Goal: Connect with others: Connect with others

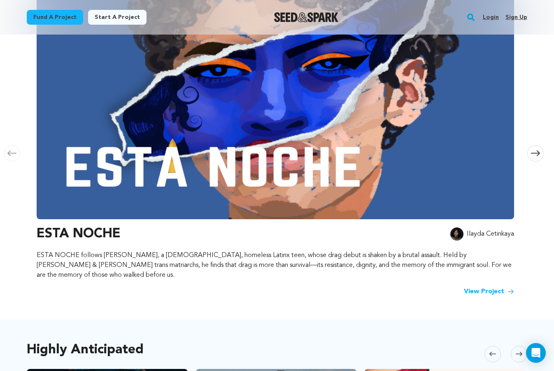
scroll to position [206, 0]
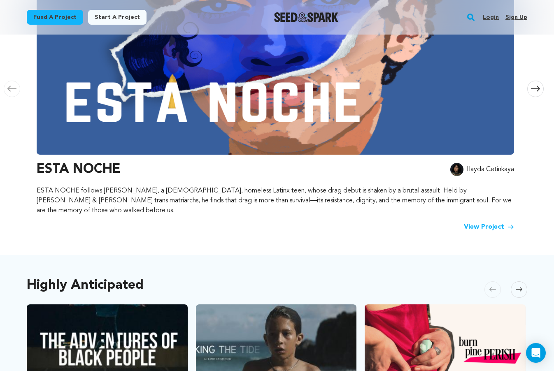
click at [415, 144] on img at bounding box center [275, 44] width 477 height 222
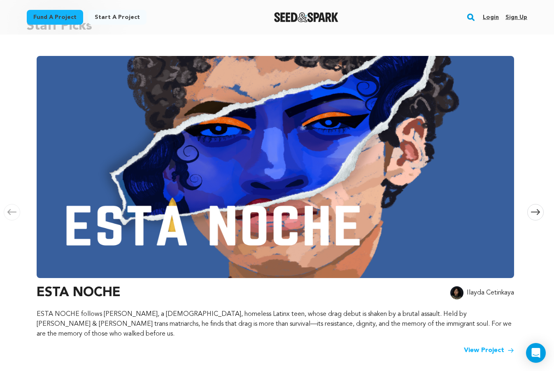
click at [332, 155] on img at bounding box center [275, 167] width 477 height 222
click at [480, 345] on link "View Project" at bounding box center [488, 350] width 50 height 10
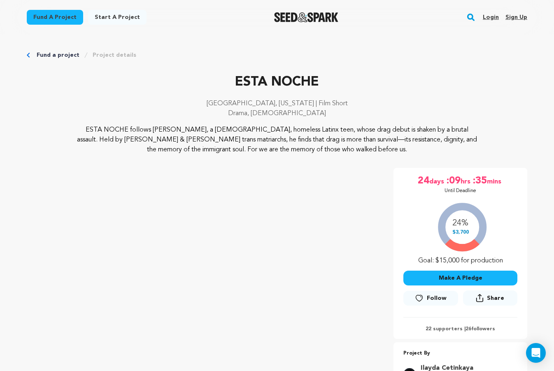
click at [484, 16] on link "Login" at bounding box center [490, 17] width 16 height 13
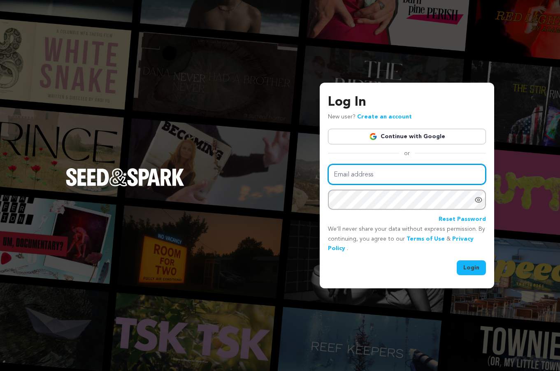
type input "guiller042390@msn.com"
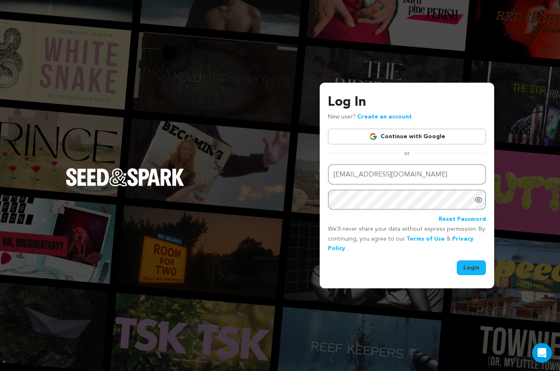
click at [476, 262] on button "Login" at bounding box center [470, 267] width 29 height 15
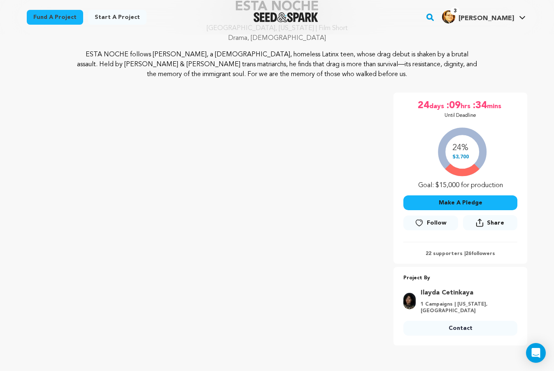
scroll to position [82, 0]
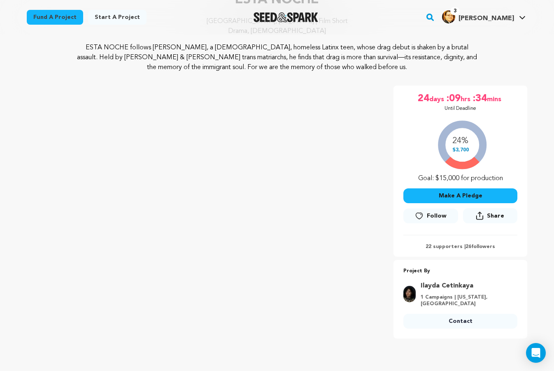
click at [436, 212] on span "Follow" at bounding box center [436, 216] width 20 height 8
click at [431, 285] on link "Ilayda Cetinkaya" at bounding box center [466, 286] width 92 height 10
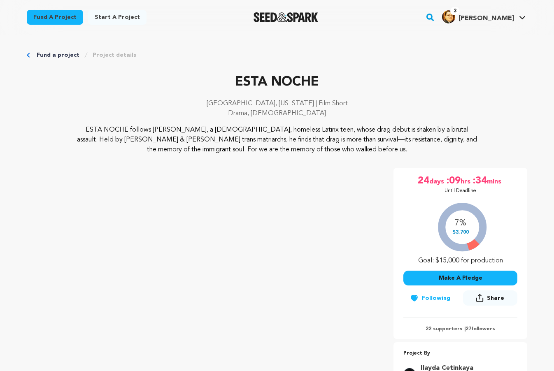
scroll to position [81, 0]
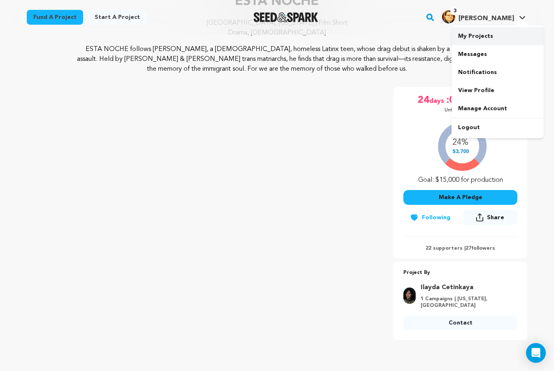
click at [485, 44] on link "My Projects" at bounding box center [497, 36] width 92 height 18
